Goal: Information Seeking & Learning: Learn about a topic

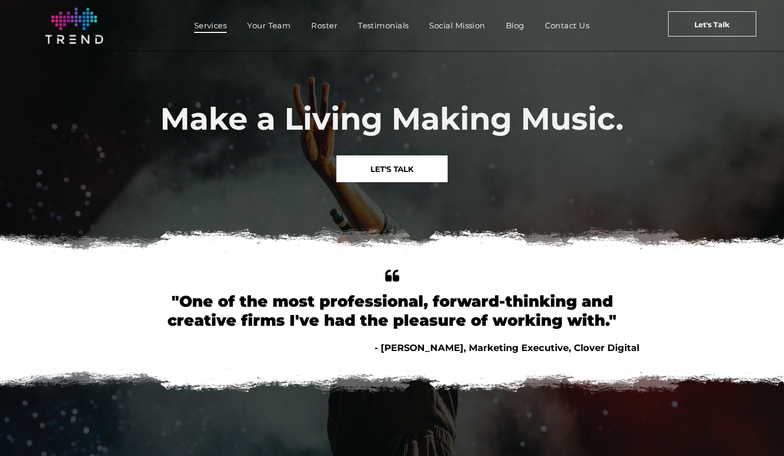
click at [211, 22] on span "Services" at bounding box center [210, 25] width 33 height 15
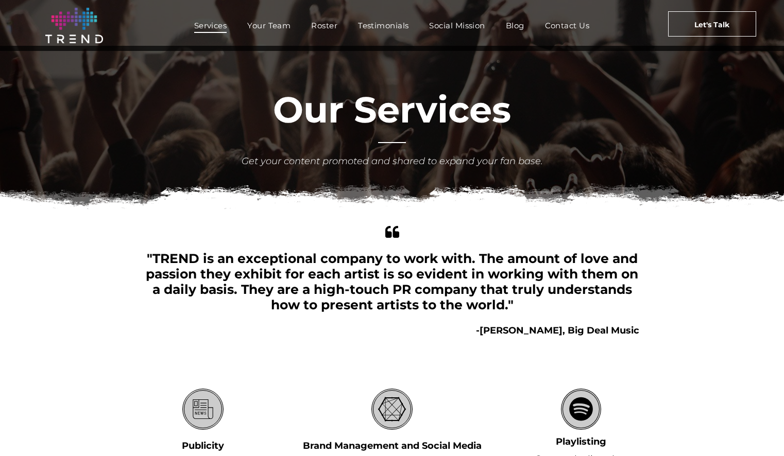
scroll to position [4, 0]
